Goal: Find specific page/section: Find specific page/section

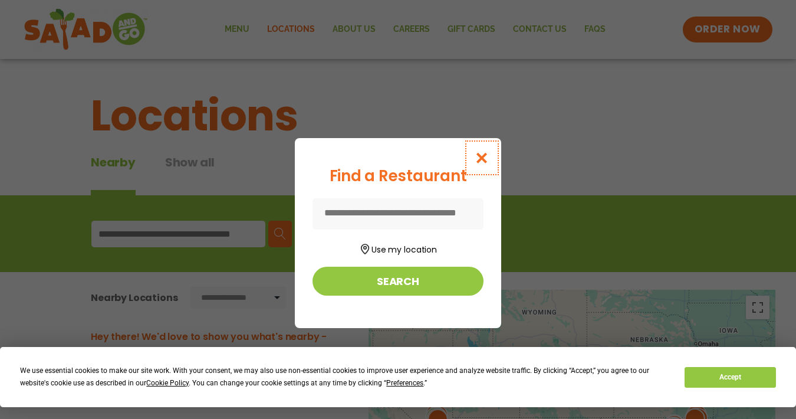
click at [490, 152] on button "Close modal" at bounding box center [482, 158] width 38 height 40
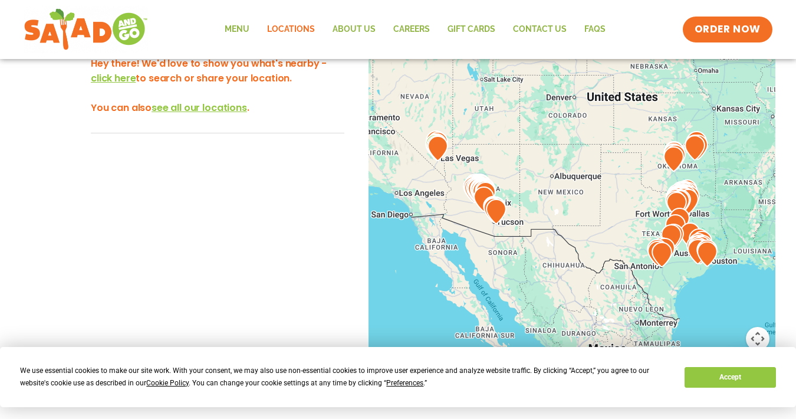
scroll to position [274, 0]
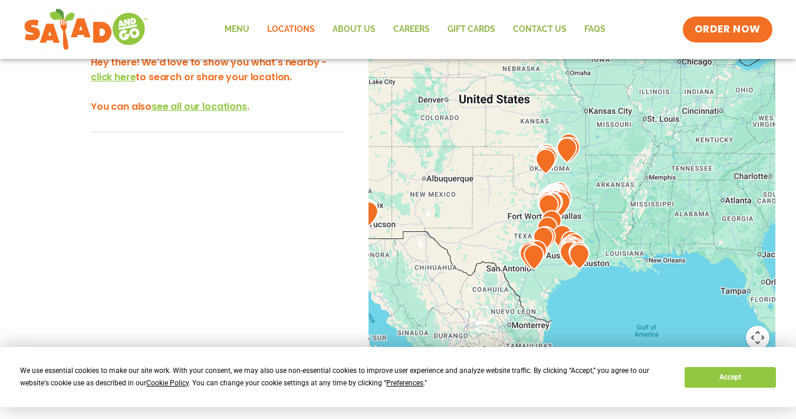
drag, startPoint x: 560, startPoint y: 242, endPoint x: 412, endPoint y: 244, distance: 147.4
click at [412, 244] on div at bounding box center [571, 210] width 407 height 390
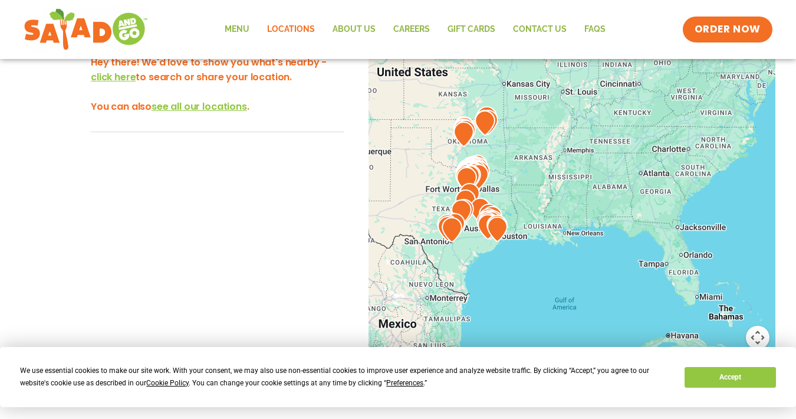
drag, startPoint x: 505, startPoint y: 268, endPoint x: 445, endPoint y: 243, distance: 64.5
click at [445, 243] on div at bounding box center [571, 210] width 407 height 390
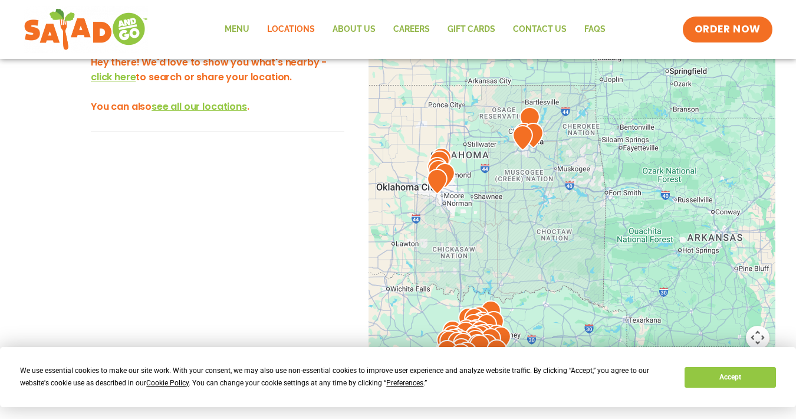
drag, startPoint x: 418, startPoint y: 190, endPoint x: 501, endPoint y: 200, distance: 83.7
click at [501, 200] on div at bounding box center [571, 210] width 407 height 390
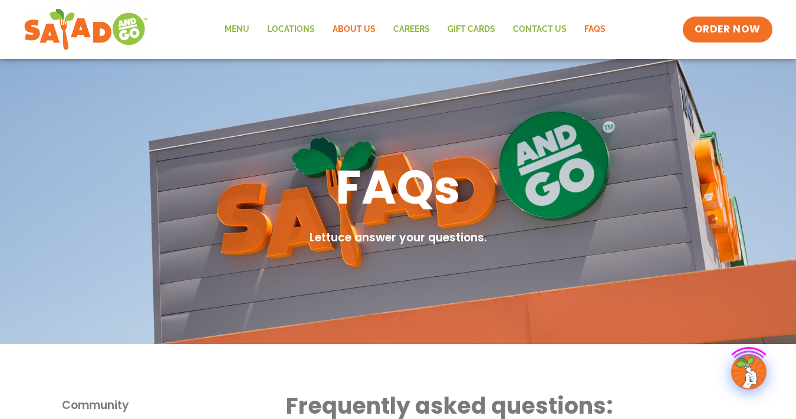
click at [349, 31] on link "About Us" at bounding box center [354, 29] width 61 height 27
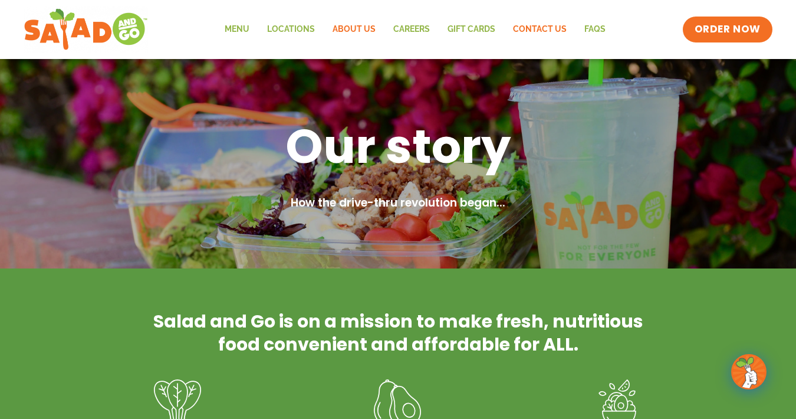
click at [533, 29] on link "Contact Us" at bounding box center [539, 29] width 71 height 27
